Goal: Information Seeking & Learning: Learn about a topic

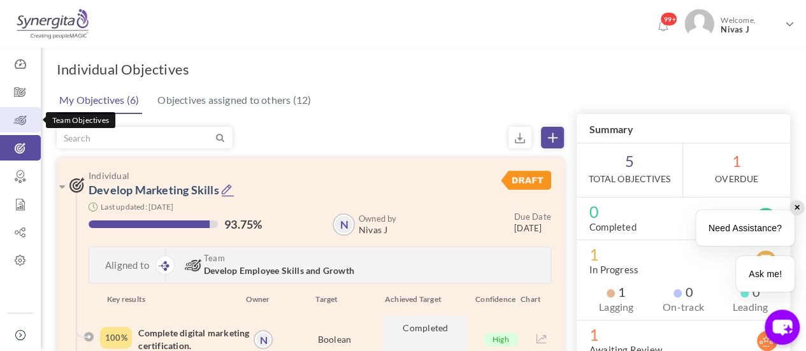
click at [27, 122] on icon at bounding box center [20, 120] width 41 height 13
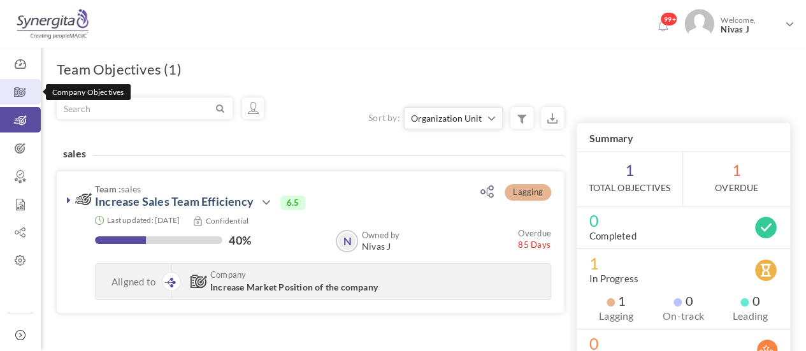
click at [18, 92] on icon at bounding box center [20, 92] width 41 height 13
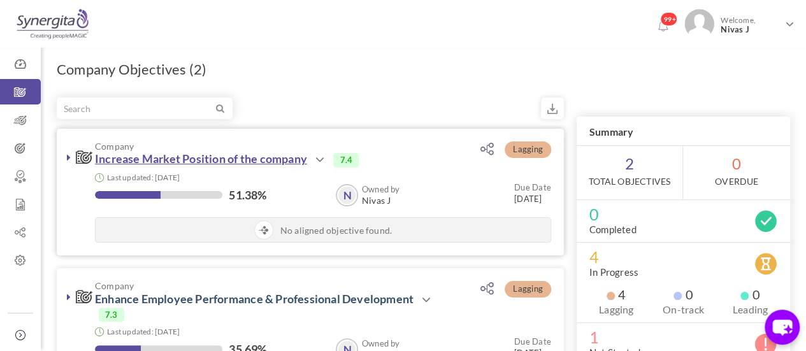
click at [168, 161] on link "Increase Market Position of the company" at bounding box center [201, 159] width 212 height 14
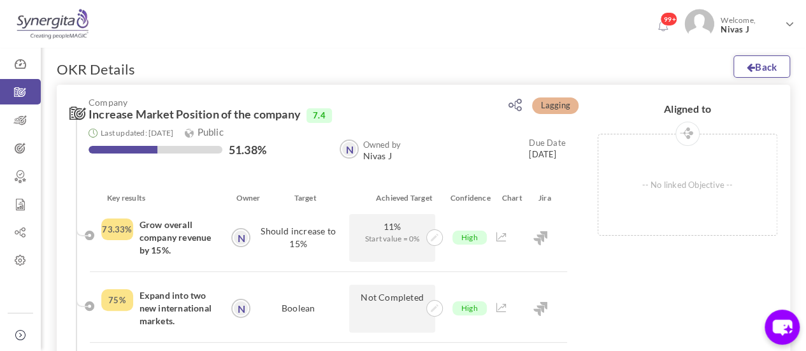
click at [765, 69] on link "Back" at bounding box center [762, 66] width 57 height 22
